Goal: Navigation & Orientation: Find specific page/section

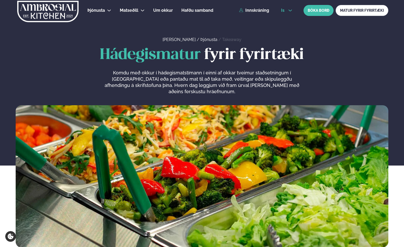
click at [286, 11] on span "is" at bounding box center [283, 10] width 5 height 4
click at [284, 19] on link "en" at bounding box center [287, 20] width 20 height 10
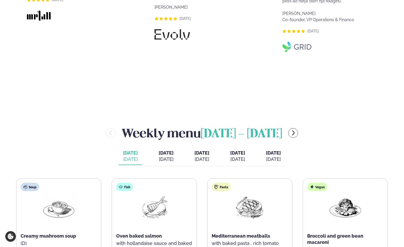
scroll to position [575, 0]
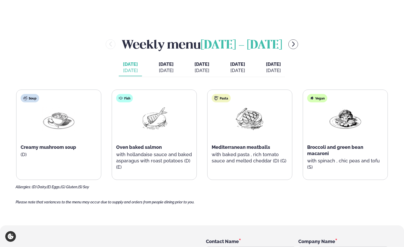
drag, startPoint x: 53, startPoint y: 77, endPoint x: 208, endPoint y: 85, distance: 155.4
click at [53, 77] on div "Weekly menu [DATE] - [DATE] [DATE] [DATE] [DATE] [DATE] [DATE] [DATE] [DATE] [D…" at bounding box center [202, 113] width 373 height 154
click at [281, 64] on span "[DATE]" at bounding box center [273, 63] width 15 height 5
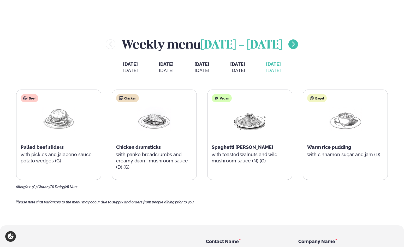
click at [293, 46] on icon "menu-btn-right" at bounding box center [293, 44] width 6 height 6
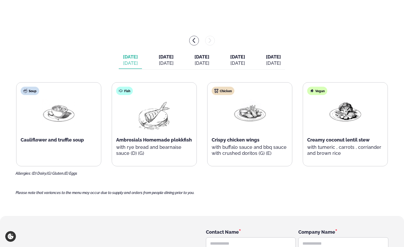
click at [281, 59] on span "[DATE]" at bounding box center [273, 56] width 15 height 5
